Goal: Use online tool/utility: Utilize a website feature to perform a specific function

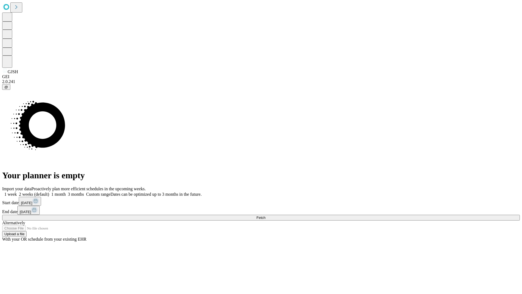
click at [266, 215] on span "Fetch" at bounding box center [261, 217] width 9 height 4
